Goal: Transaction & Acquisition: Purchase product/service

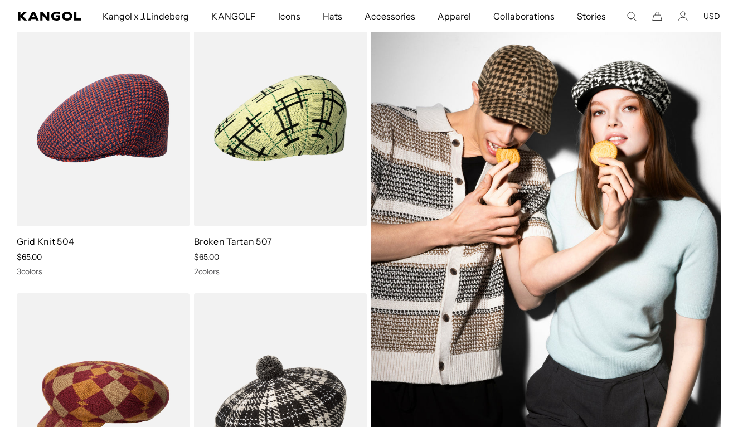
scroll to position [113, 0]
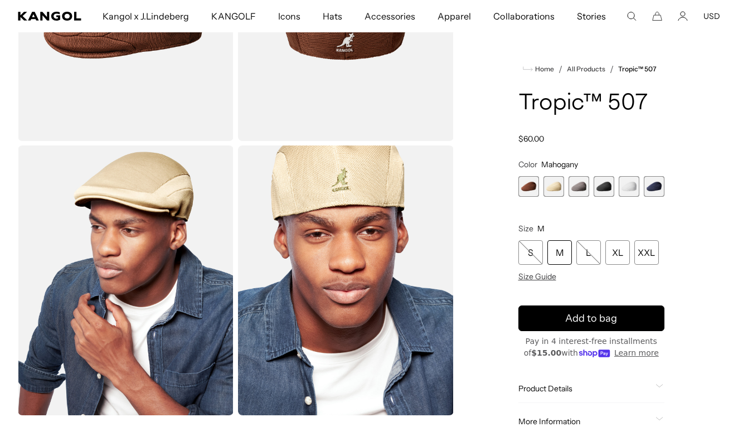
scroll to position [203, 0]
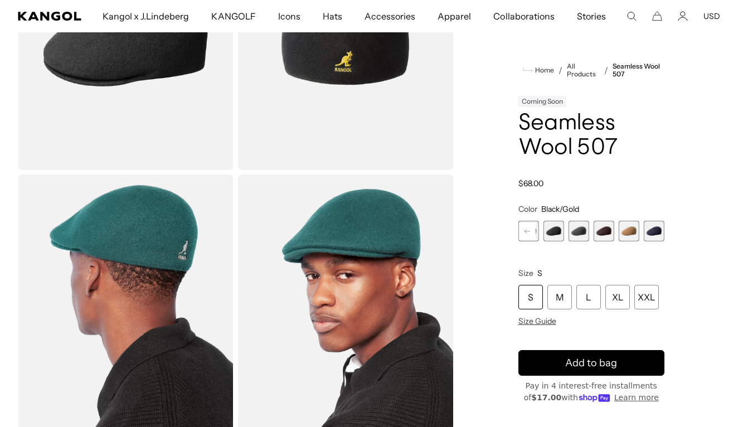
scroll to position [0, 230]
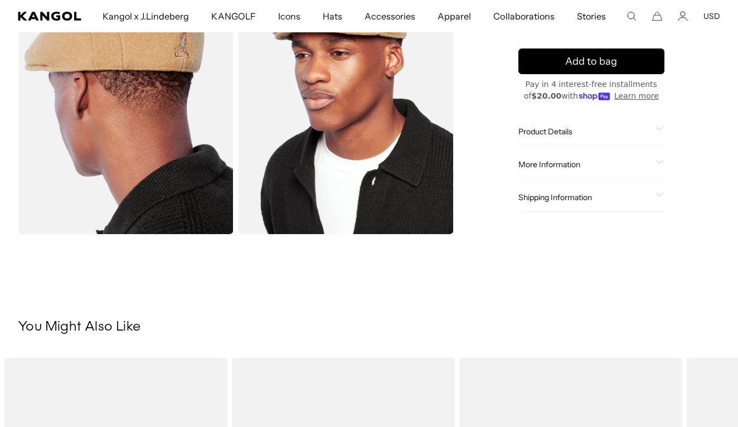
scroll to position [433, 0]
